Goal: Navigation & Orientation: Find specific page/section

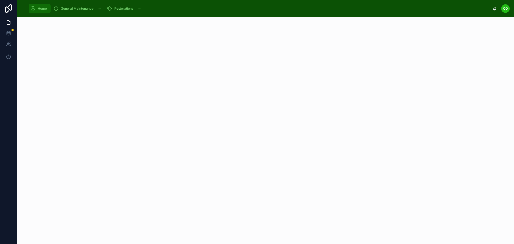
click at [41, 10] on span "Home" at bounding box center [42, 8] width 9 height 4
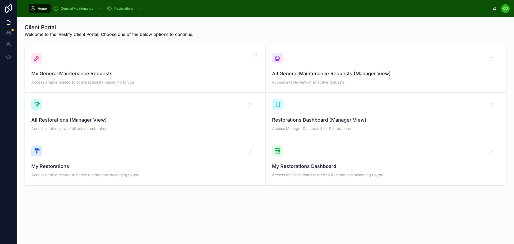
click at [39, 58] on icon at bounding box center [36, 58] width 6 height 6
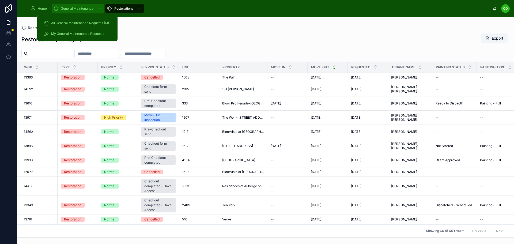
drag, startPoint x: 62, startPoint y: 6, endPoint x: 86, endPoint y: 8, distance: 23.3
click at [63, 6] on span "General Maintenance" at bounding box center [77, 8] width 33 height 4
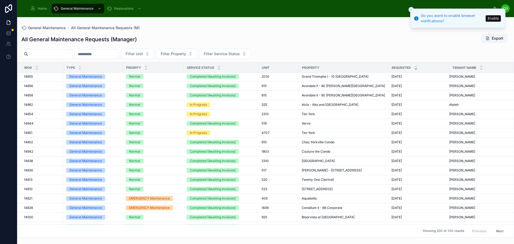
scroll to position [589, 0]
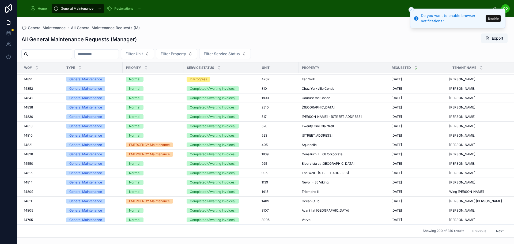
click at [410, 8] on icon "Close toast" at bounding box center [410, 9] width 3 height 3
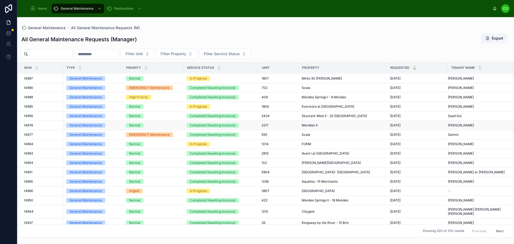
scroll to position [251, 0]
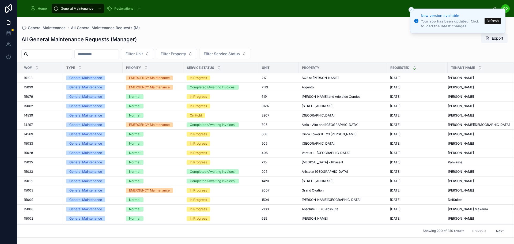
click at [491, 18] on button "Refresh" at bounding box center [492, 21] width 16 height 6
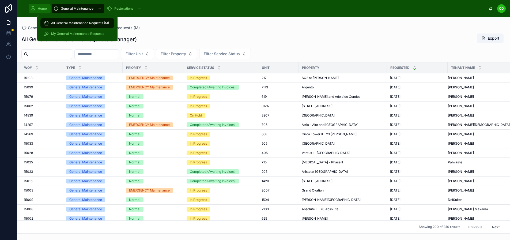
click at [44, 5] on div "Home" at bounding box center [39, 8] width 19 height 9
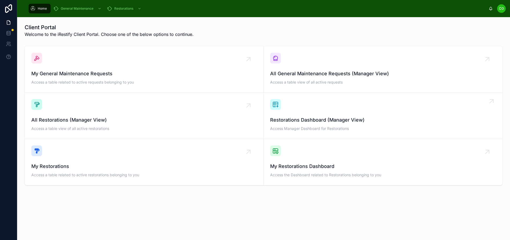
click at [321, 108] on div "Restorations Dashboard (Manager View) Access Manager Dashboard for Restorations" at bounding box center [383, 115] width 226 height 33
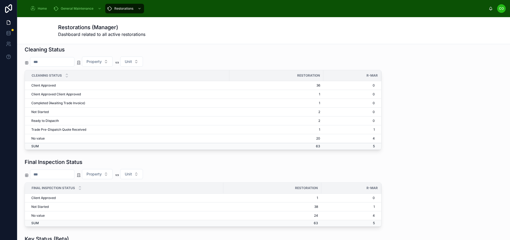
scroll to position [401, 0]
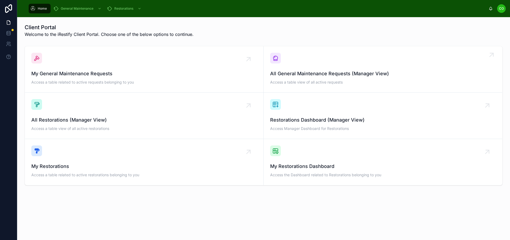
click at [329, 64] on div "All General Maintenance Requests (Manager View) Access a table view of all acti…" at bounding box center [383, 69] width 226 height 33
click at [167, 79] on div "My General Maintenance Requests Access a table related to active requests belon…" at bounding box center [144, 78] width 226 height 16
click at [315, 58] on div "All General Maintenance Requests (Manager View) Access a table view of all acti…" at bounding box center [383, 69] width 226 height 33
click at [294, 156] on div "My Restorations Dashboard Access the Dashboard related to Restorations belongin…" at bounding box center [383, 161] width 226 height 33
click at [8, 33] on icon at bounding box center [8, 32] width 5 height 5
